Goal: Task Accomplishment & Management: Use online tool/utility

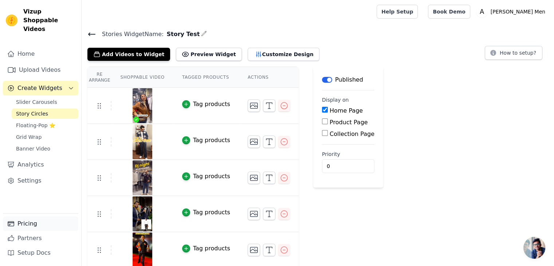
click at [34, 225] on link "Pricing" at bounding box center [40, 224] width 75 height 15
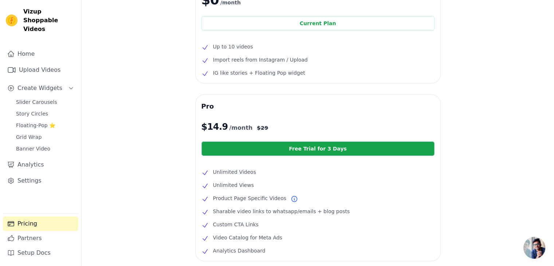
scroll to position [89, 0]
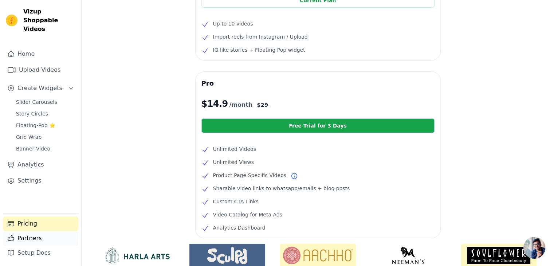
click at [23, 239] on link "Partners" at bounding box center [40, 238] width 75 height 15
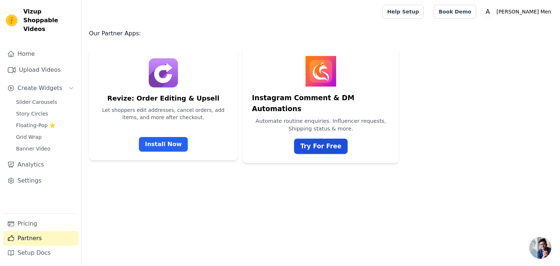
click at [324, 140] on link "Try For Free" at bounding box center [320, 146] width 53 height 15
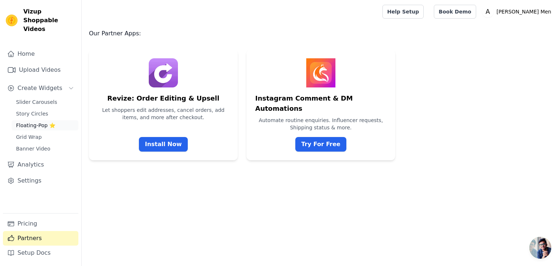
click at [38, 122] on span "Floating-Pop ⭐" at bounding box center [35, 125] width 39 height 7
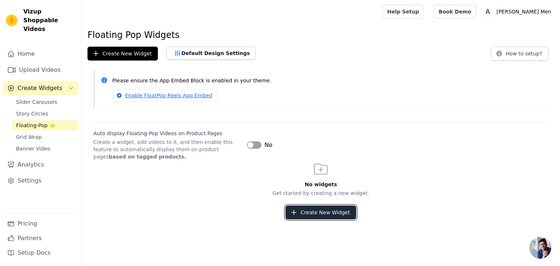
click at [324, 217] on button "Create New Widget" at bounding box center [320, 213] width 70 height 14
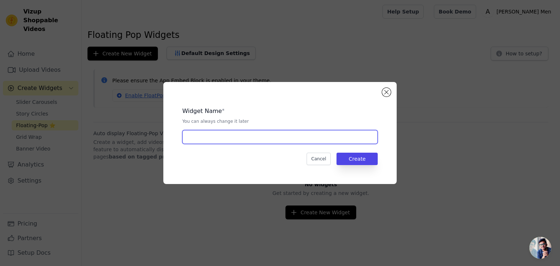
click at [321, 140] on input "text" at bounding box center [279, 137] width 195 height 14
click at [229, 138] on input "text" at bounding box center [279, 137] width 195 height 14
type input "VId"
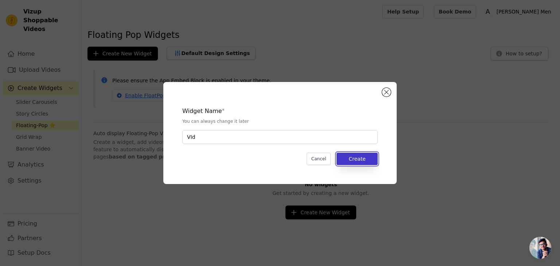
click at [365, 156] on button "Create" at bounding box center [356, 159] width 41 height 12
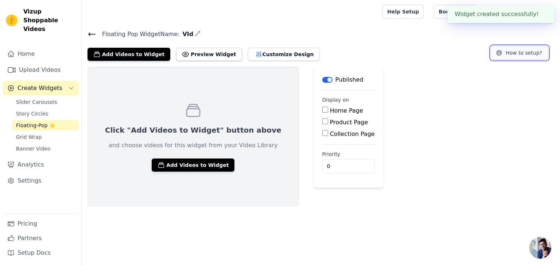
click at [515, 53] on button "How to setup?" at bounding box center [520, 53] width 58 height 14
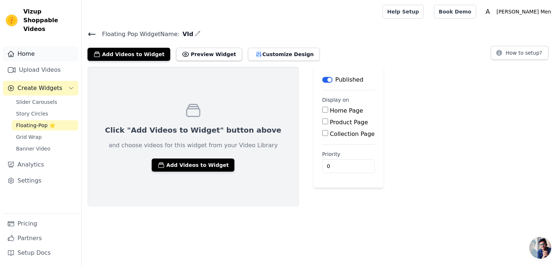
click at [24, 47] on link "Home" at bounding box center [40, 54] width 75 height 15
